Goal: Information Seeking & Learning: Learn about a topic

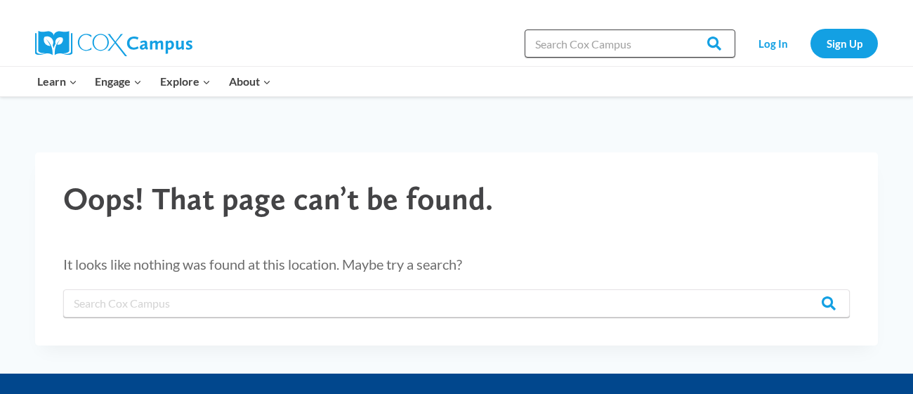
click at [549, 41] on input "Search in [URL][DOMAIN_NAME]" at bounding box center [630, 44] width 211 height 28
type input "Power of Language"
click at [681, 30] on input "Search" at bounding box center [708, 44] width 55 height 28
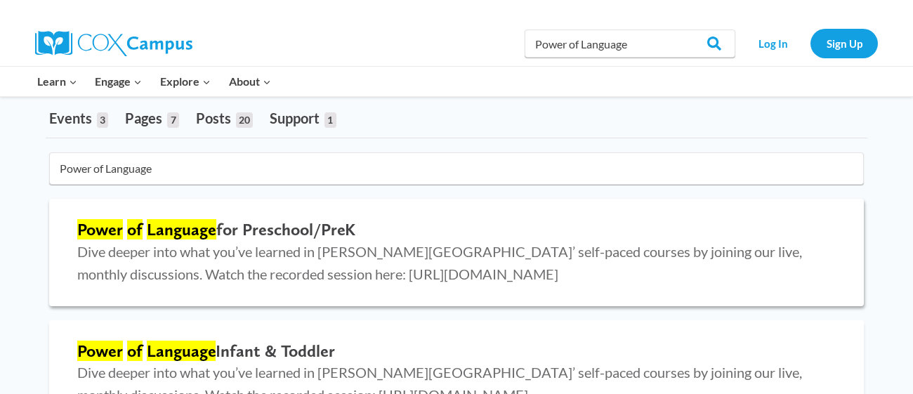
scroll to position [52, 0]
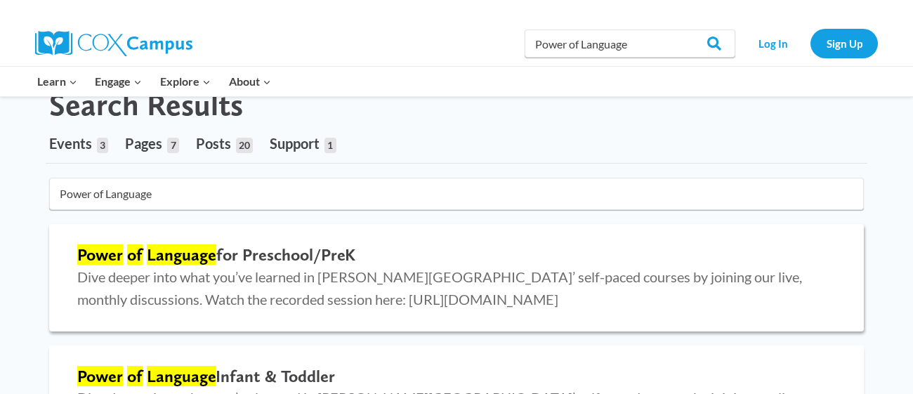
click at [151, 256] on mark "Language" at bounding box center [182, 254] width 70 height 20
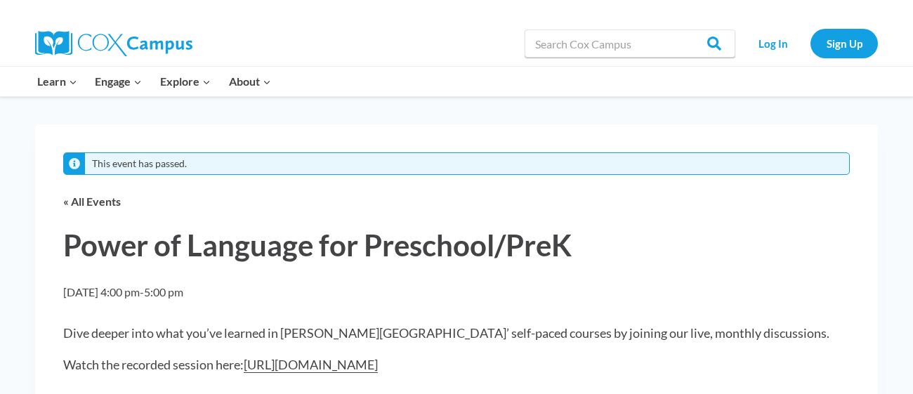
click at [127, 42] on img at bounding box center [113, 43] width 157 height 25
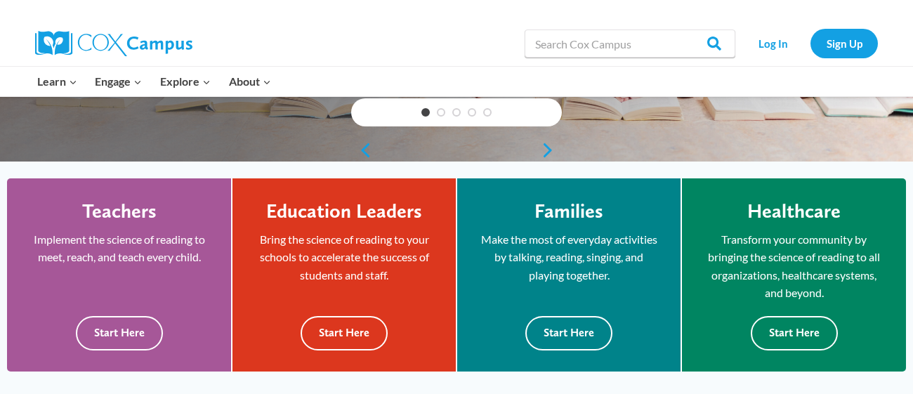
scroll to position [319, 0]
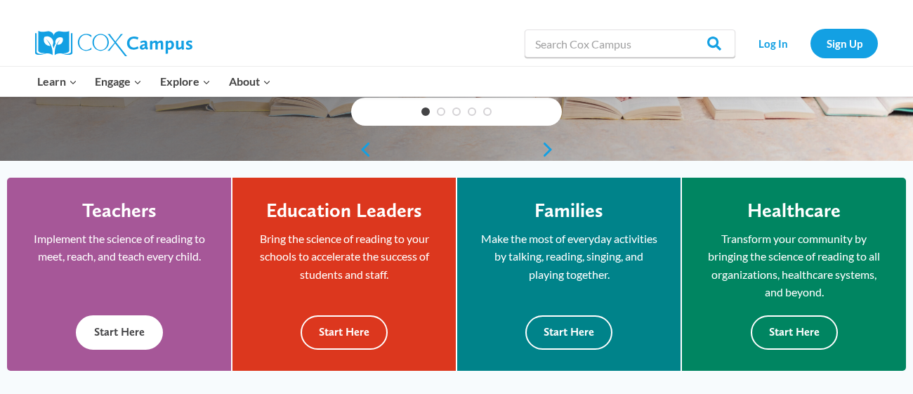
click at [126, 339] on button "Start Here" at bounding box center [119, 332] width 87 height 34
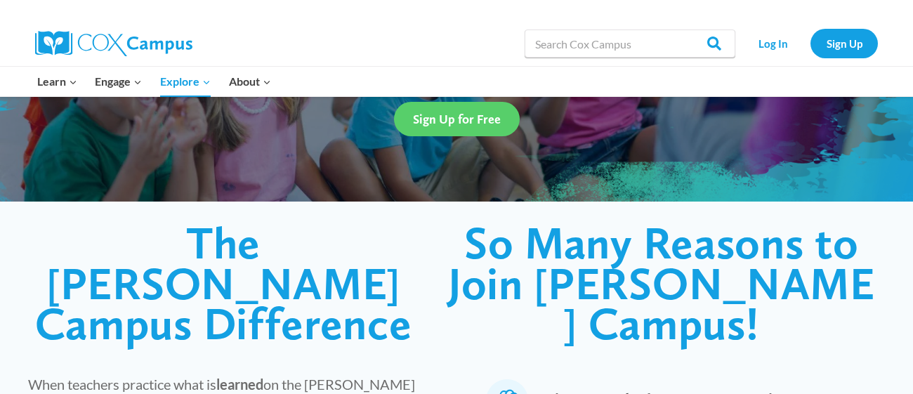
scroll to position [318, 0]
